Goal: Complete application form

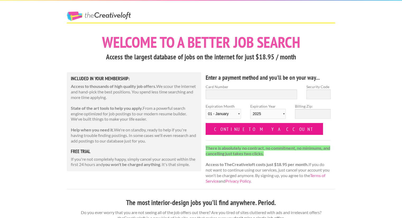
click at [243, 132] on input "Continue to my account" at bounding box center [264, 129] width 117 height 12
